Goal: Check status

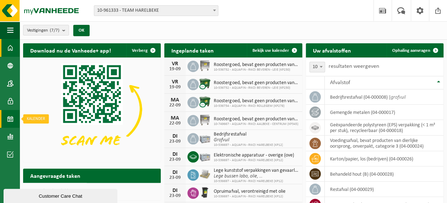
click at [9, 118] on span at bounding box center [10, 119] width 6 height 18
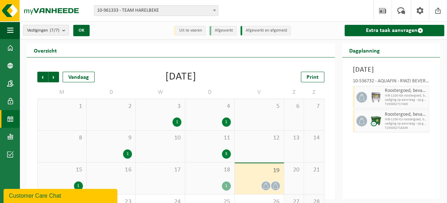
click at [225, 188] on div "1" at bounding box center [226, 186] width 9 height 9
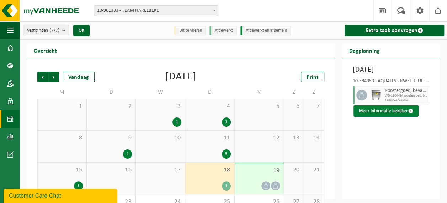
click at [385, 117] on button "Meer informatie bekijken" at bounding box center [385, 111] width 65 height 11
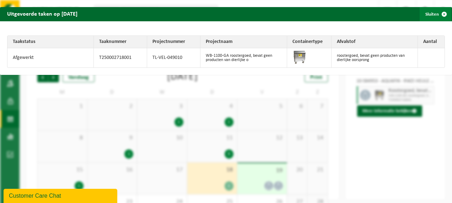
click at [439, 15] on span "button" at bounding box center [444, 14] width 14 height 14
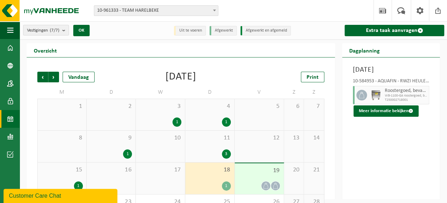
click at [271, 185] on div at bounding box center [276, 186] width 10 height 10
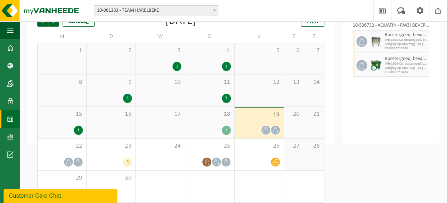
scroll to position [63, 0]
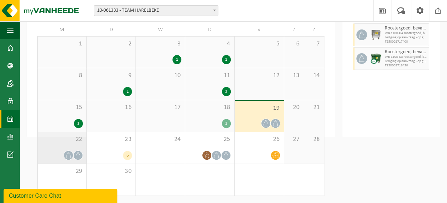
click at [74, 155] on span at bounding box center [78, 155] width 9 height 9
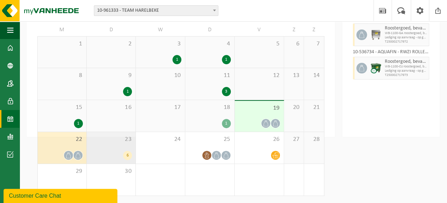
click at [112, 157] on div "6" at bounding box center [111, 155] width 42 height 9
